Goal: Find specific page/section: Find specific page/section

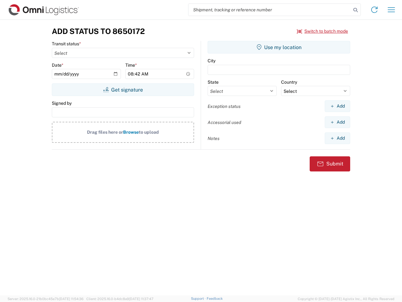
click at [270, 10] on input "search" at bounding box center [270, 10] width 163 height 12
click at [356, 10] on icon at bounding box center [355, 10] width 9 height 9
click at [375, 10] on icon at bounding box center [375, 10] width 10 height 10
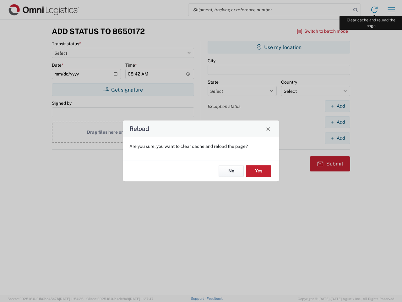
click at [392, 10] on div "Reload Are you sure, you want to clear cache and reload the page? No Yes" at bounding box center [201, 151] width 402 height 302
click at [323, 31] on div "Reload Are you sure, you want to clear cache and reload the page? No Yes" at bounding box center [201, 151] width 402 height 302
click at [123, 90] on div "Reload Are you sure, you want to clear cache and reload the page? No Yes" at bounding box center [201, 151] width 402 height 302
click at [279, 47] on div "Reload Are you sure, you want to clear cache and reload the page? No Yes" at bounding box center [201, 151] width 402 height 302
click at [338, 106] on div "Reload Are you sure, you want to clear cache and reload the page? No Yes" at bounding box center [201, 151] width 402 height 302
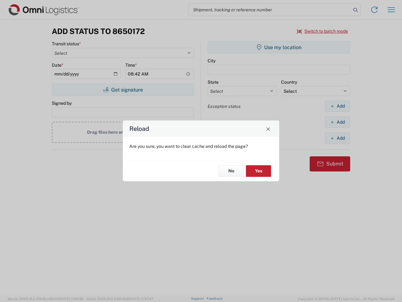
click at [338, 122] on div "Reload Are you sure, you want to clear cache and reload the page? No Yes" at bounding box center [201, 151] width 402 height 302
click at [338, 138] on div "Reload Are you sure, you want to clear cache and reload the page? No Yes" at bounding box center [201, 151] width 402 height 302
